Goal: Transaction & Acquisition: Subscribe to service/newsletter

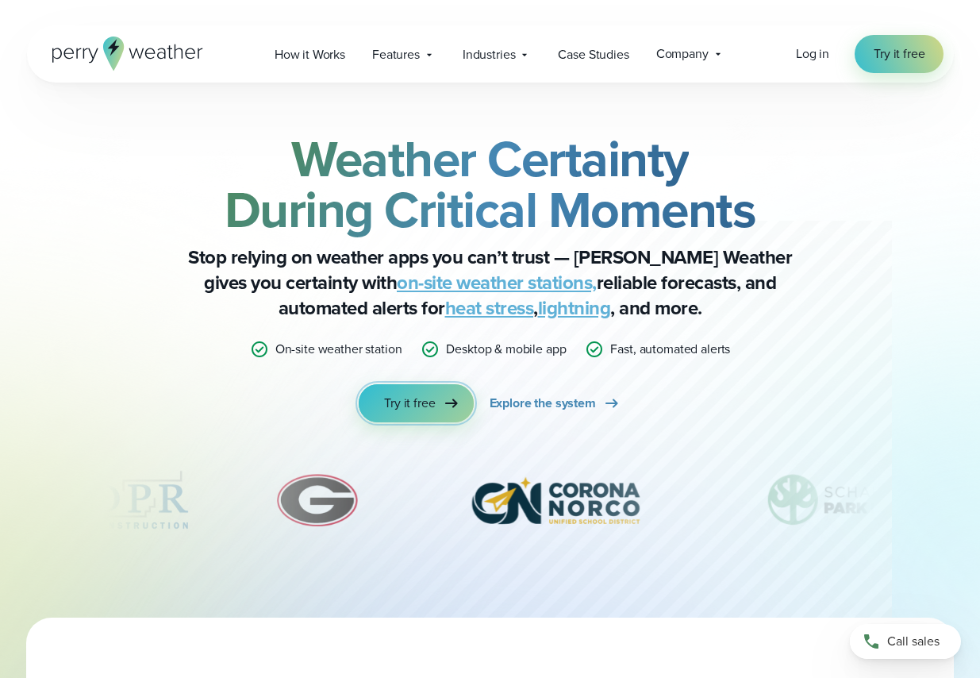
click at [447, 405] on icon at bounding box center [451, 403] width 19 height 19
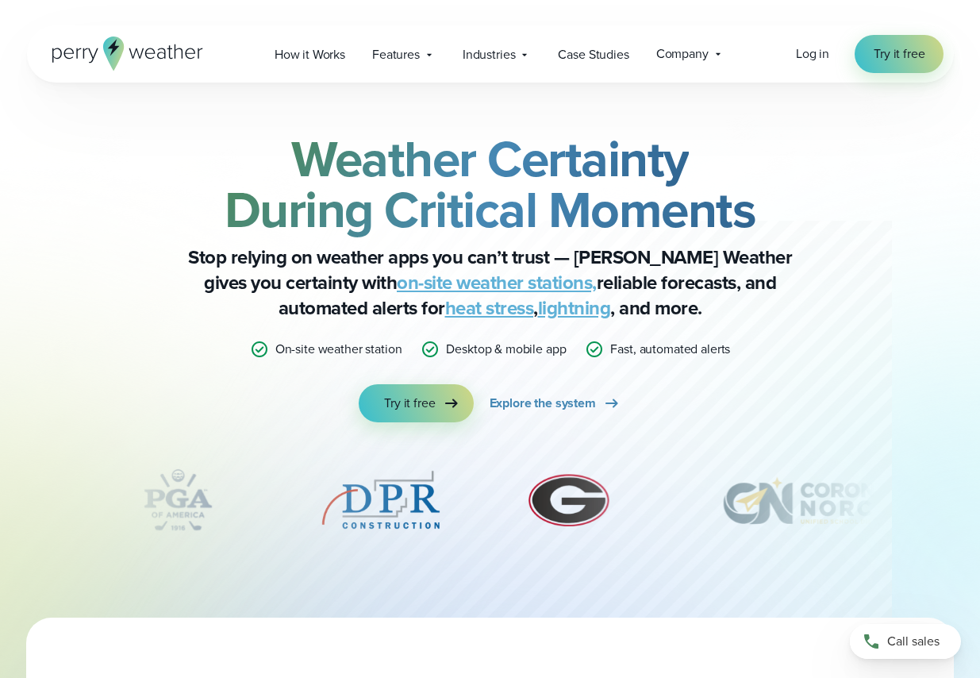
click at [432, 382] on div "Weather Certainty During Critical Moments Stop relying on weather apps you can’…" at bounding box center [490, 277] width 768 height 289
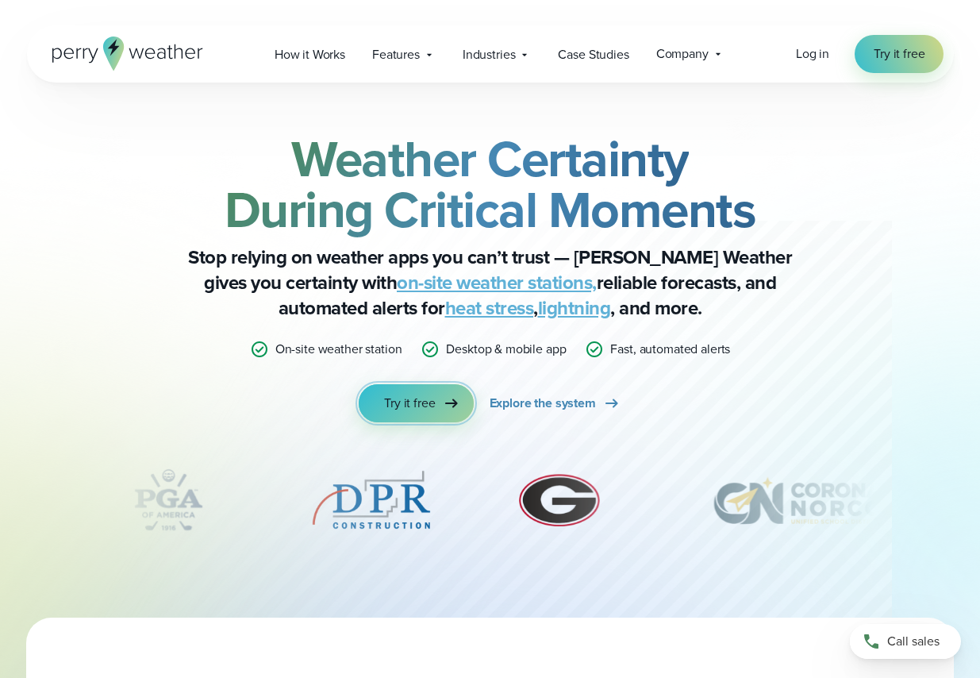
click at [423, 406] on span "Try it free" at bounding box center [409, 403] width 51 height 19
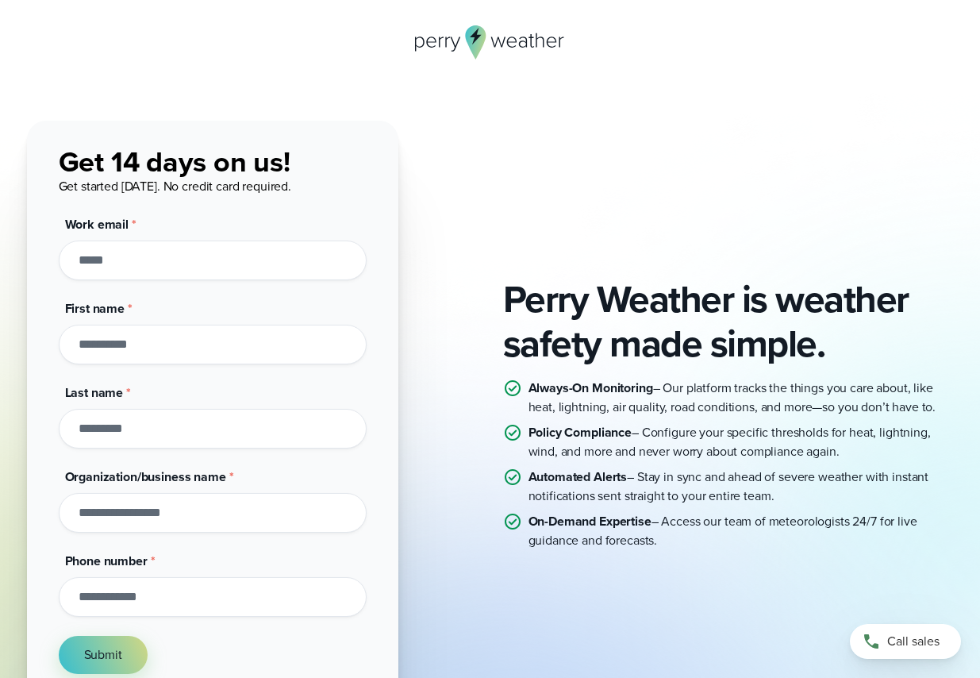
click at [127, 263] on input "Work email *" at bounding box center [213, 260] width 308 height 40
